Goal: Check status: Check status

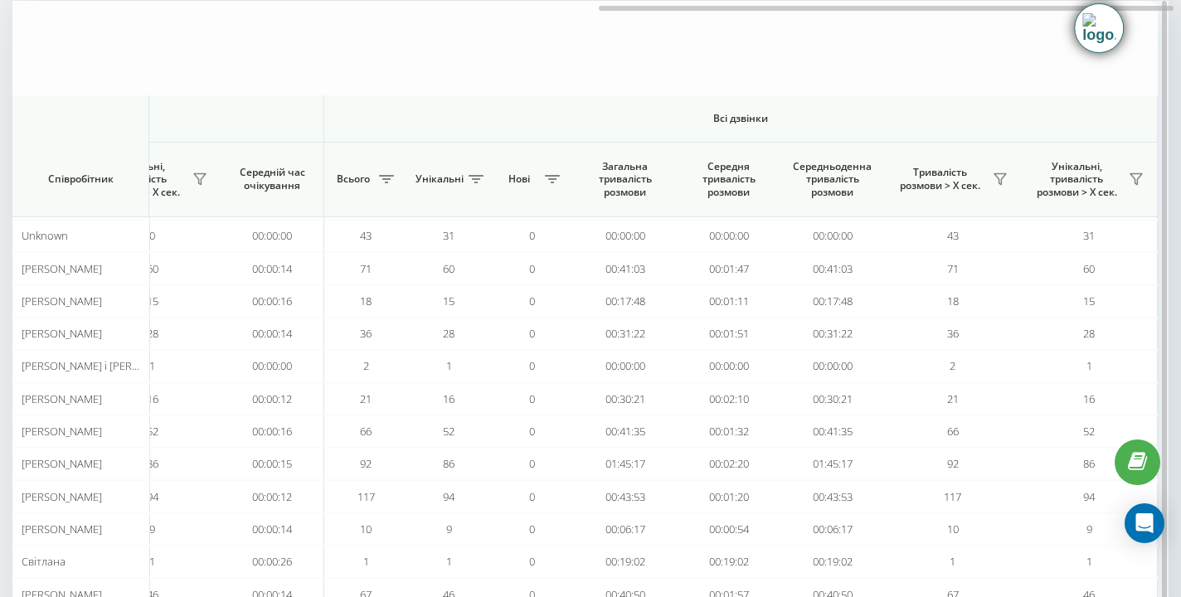
scroll to position [0, 1151]
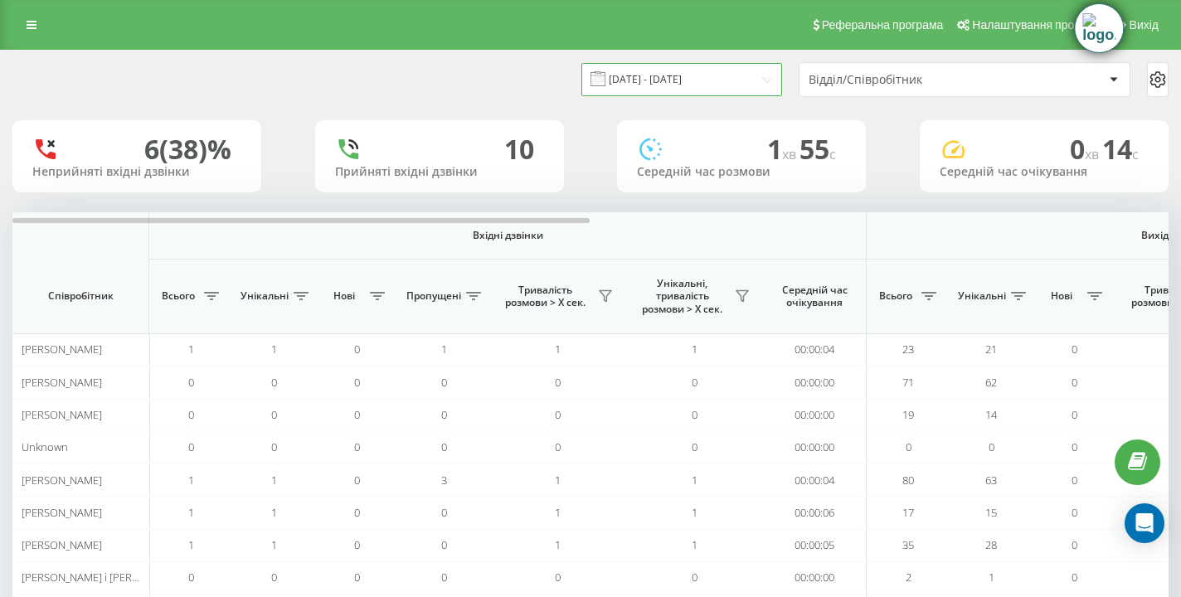
click at [669, 73] on input "[DATE] - [DATE]" at bounding box center [682, 79] width 201 height 32
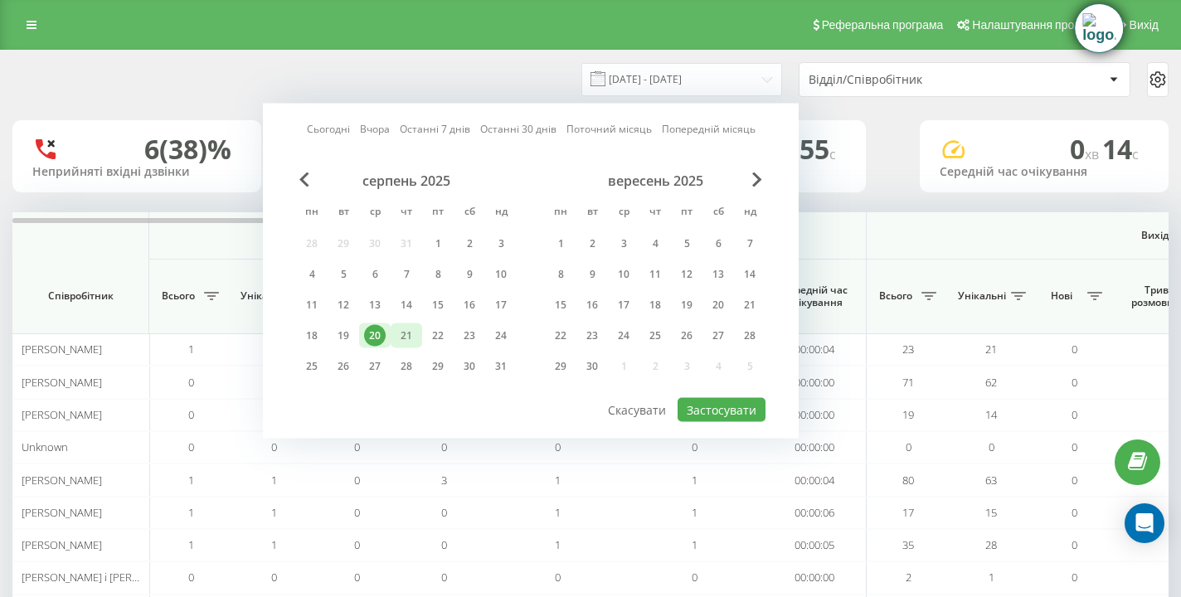
click at [412, 333] on div "21" at bounding box center [407, 336] width 22 height 22
click at [718, 411] on button "Застосувати" at bounding box center [722, 410] width 88 height 24
type input "[DATE] - [DATE]"
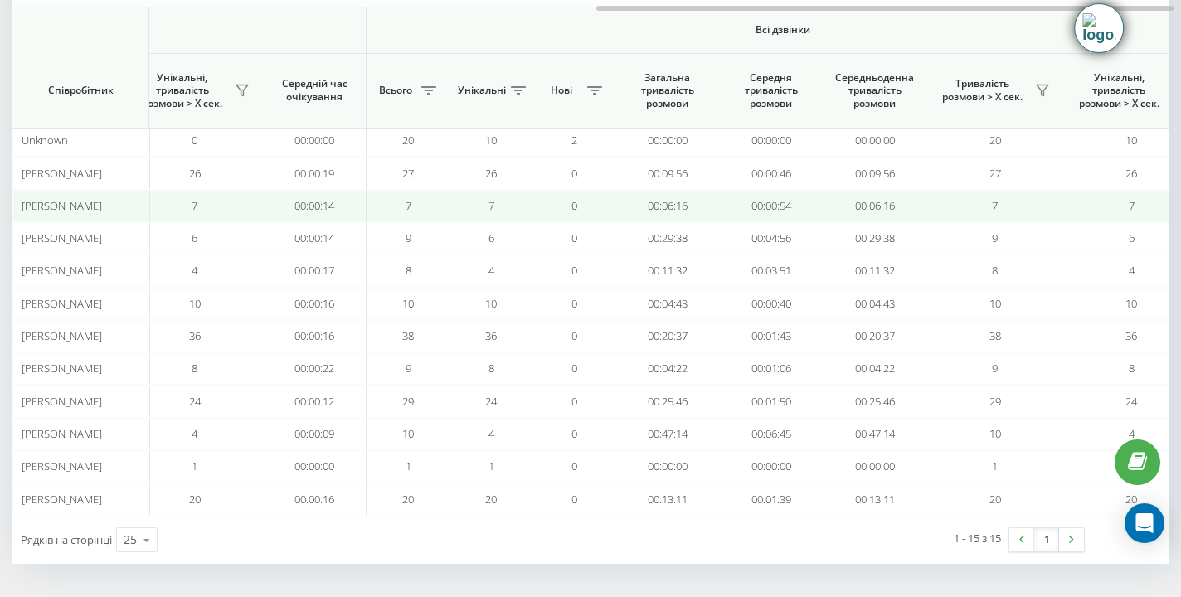
scroll to position [0, 1158]
